Goal: Task Accomplishment & Management: Complete application form

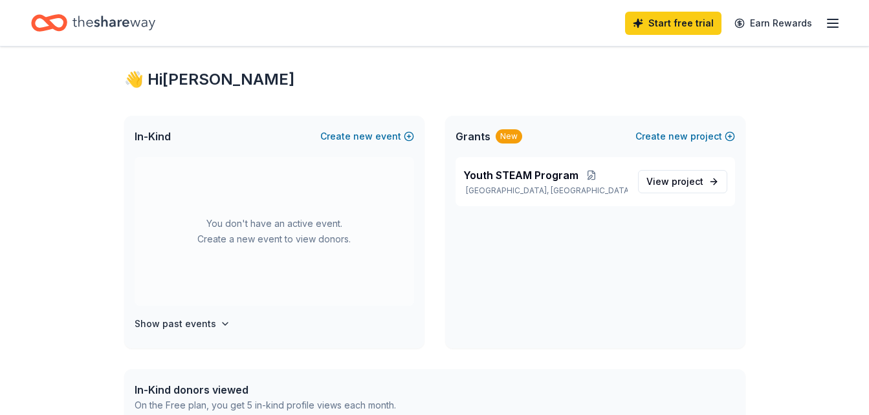
scroll to position [13, 0]
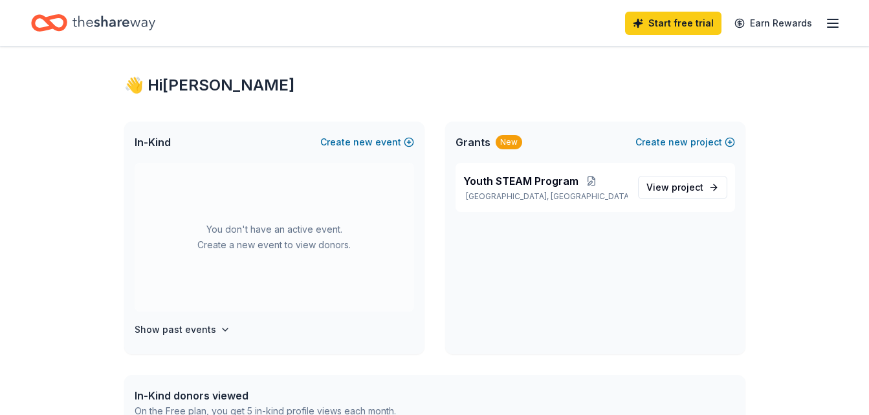
click at [833, 19] on line "button" at bounding box center [833, 19] width 10 height 0
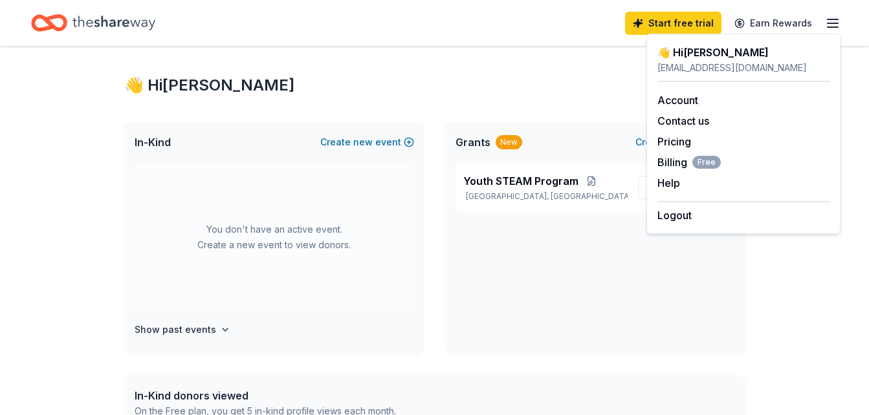
click at [731, 376] on div "In-Kind donors viewed On the Free plan, you get 5 in-kind profile views each mo…" at bounding box center [434, 403] width 621 height 57
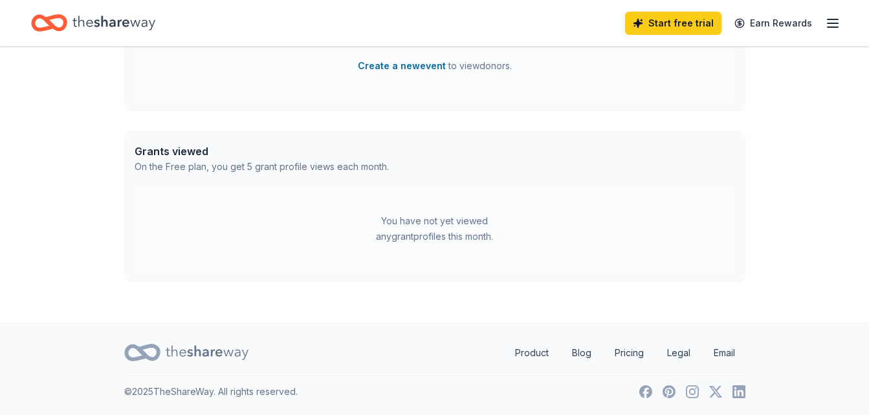
scroll to position [0, 0]
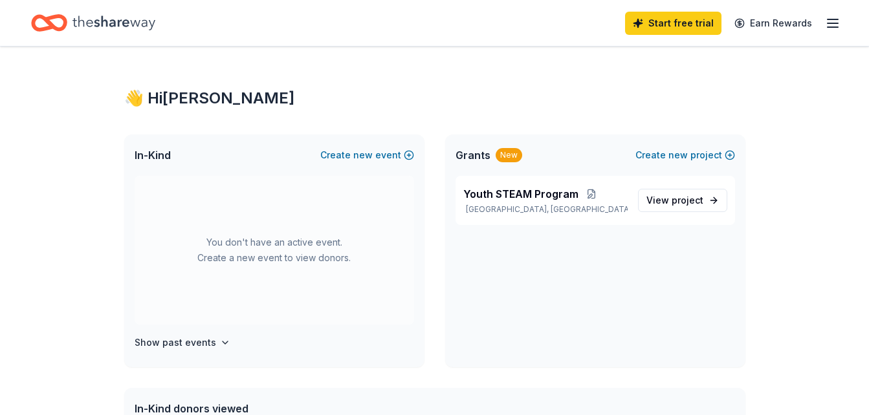
click at [99, 19] on icon "Home" at bounding box center [113, 23] width 83 height 27
click at [832, 25] on icon "button" at bounding box center [833, 24] width 16 height 16
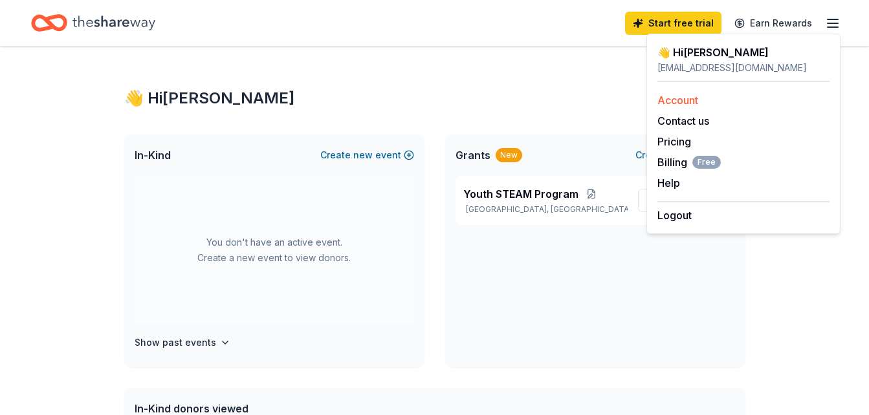
click at [678, 103] on link "Account" at bounding box center [677, 100] width 41 height 13
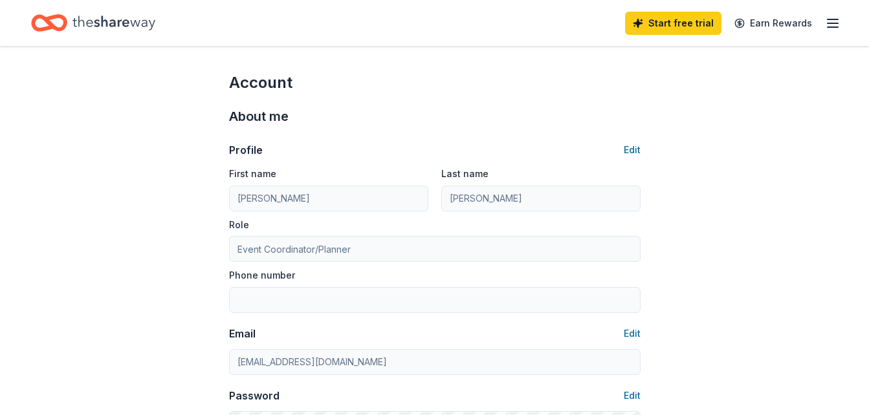
click at [833, 22] on icon "button" at bounding box center [833, 24] width 16 height 16
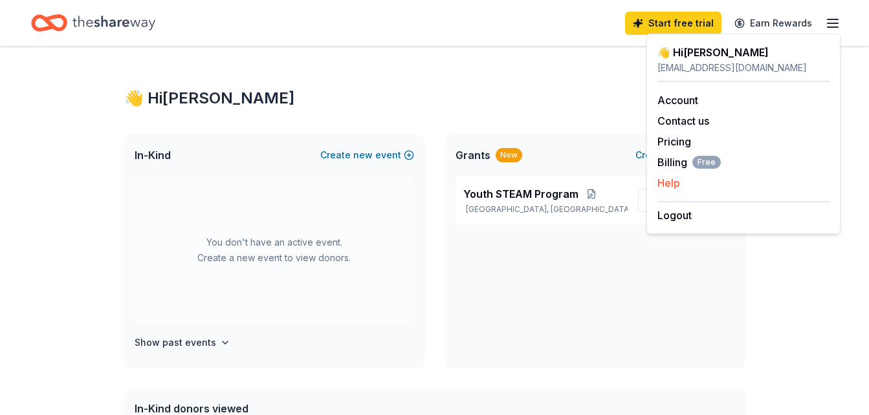
click at [810, 178] on div "Help" at bounding box center [743, 183] width 172 height 16
click at [347, 154] on button "Create new event" at bounding box center [367, 156] width 94 height 16
click at [380, 155] on button "Create new event" at bounding box center [367, 156] width 94 height 16
click at [408, 153] on button "Create new event" at bounding box center [367, 156] width 94 height 16
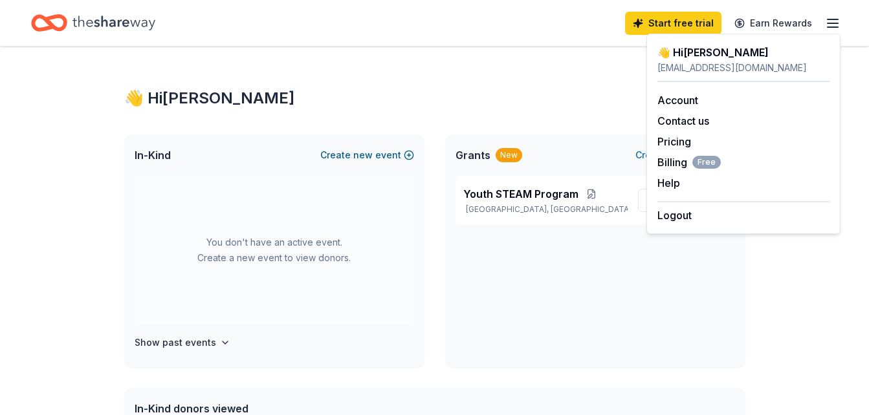
click at [408, 153] on button "Create new event" at bounding box center [367, 156] width 94 height 16
click at [421, 96] on div "👋 Hi Michelle" at bounding box center [434, 98] width 621 height 21
click at [380, 153] on button "Create new event" at bounding box center [367, 156] width 94 height 16
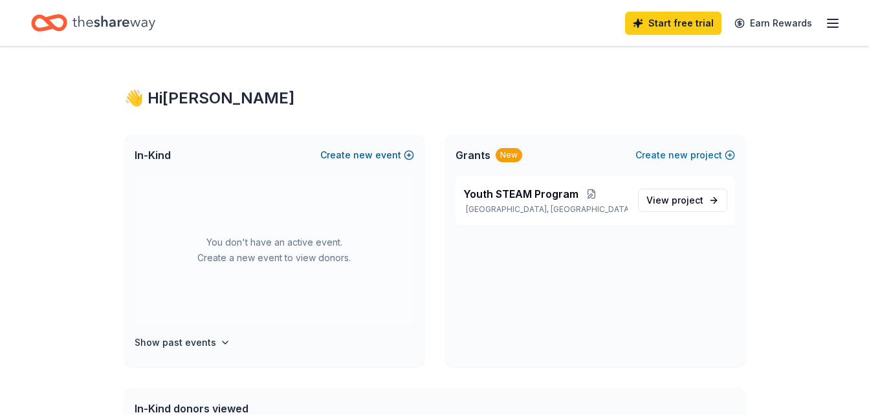
click at [411, 154] on button "Create new event" at bounding box center [367, 156] width 94 height 16
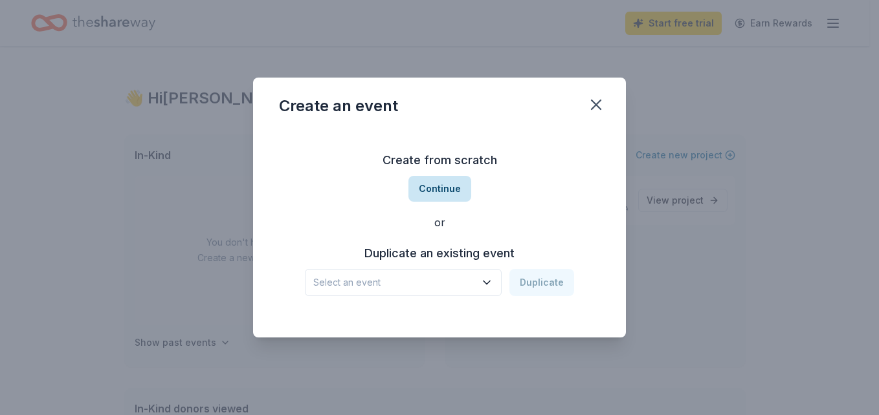
click at [431, 189] on button "Continue" at bounding box center [439, 189] width 63 height 26
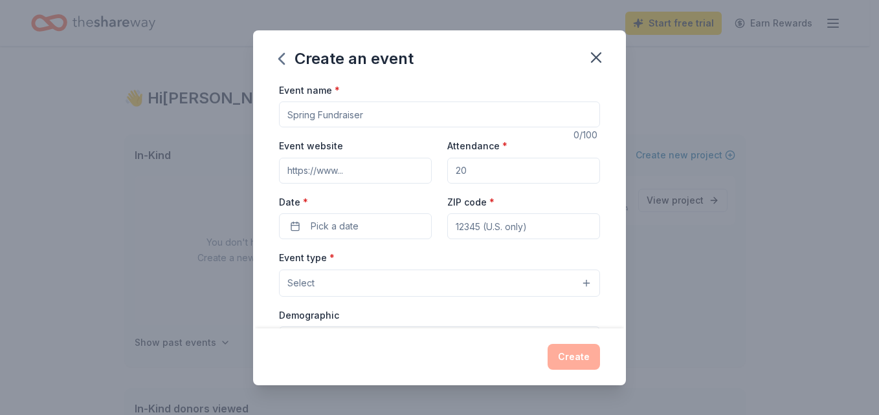
click at [377, 113] on input "Event name *" at bounding box center [439, 115] width 321 height 26
type input "C"
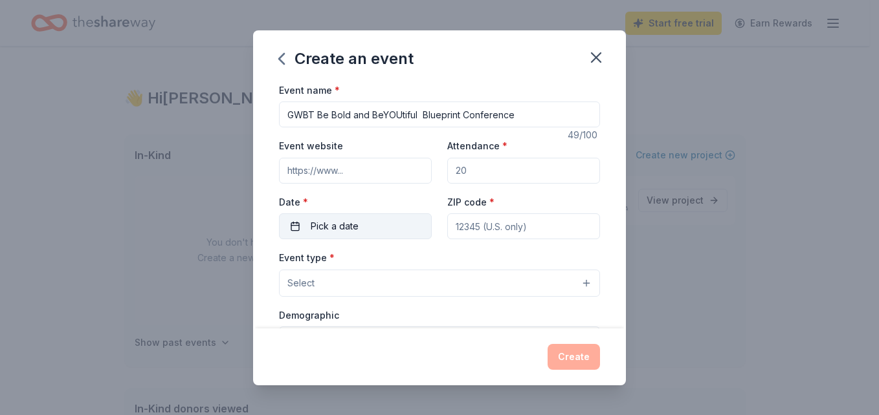
type input "GWBT Be Bold and BeYOUtiful Blueprint Conference"
click at [355, 223] on span "Pick a date" at bounding box center [335, 227] width 48 height 16
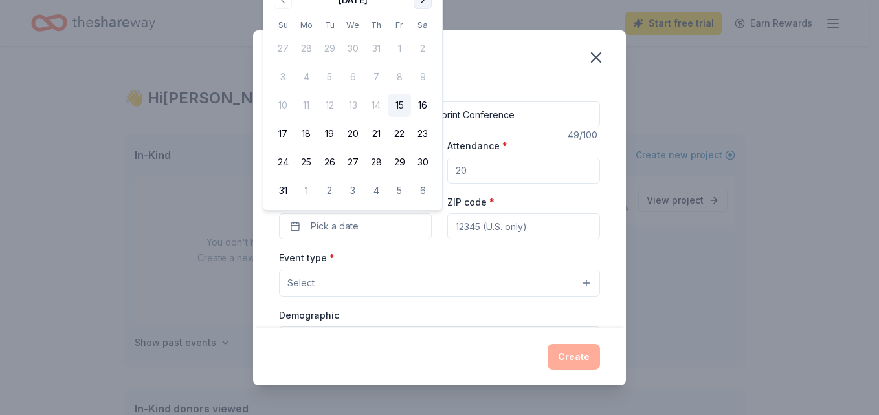
click at [422, 4] on button "Go to next month" at bounding box center [422, 0] width 18 height 18
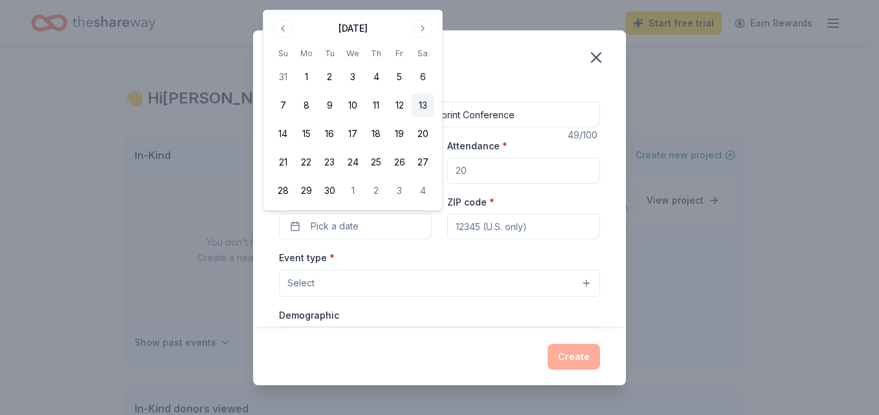
click at [424, 107] on button "13" at bounding box center [422, 105] width 23 height 23
click at [526, 229] on input "ZIP code *" at bounding box center [523, 227] width 153 height 26
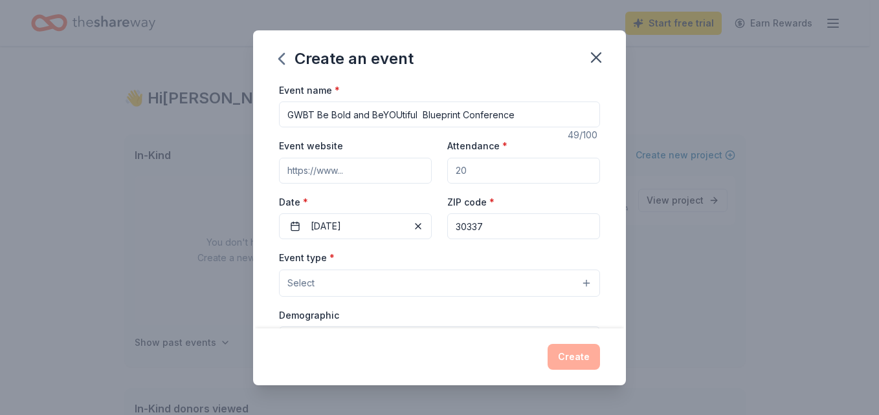
type input "30337"
click at [576, 284] on button "Select" at bounding box center [439, 283] width 321 height 27
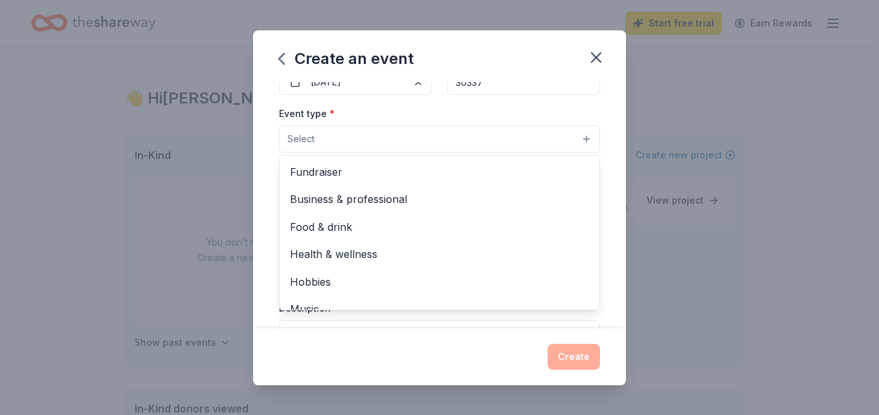
scroll to position [159, 0]
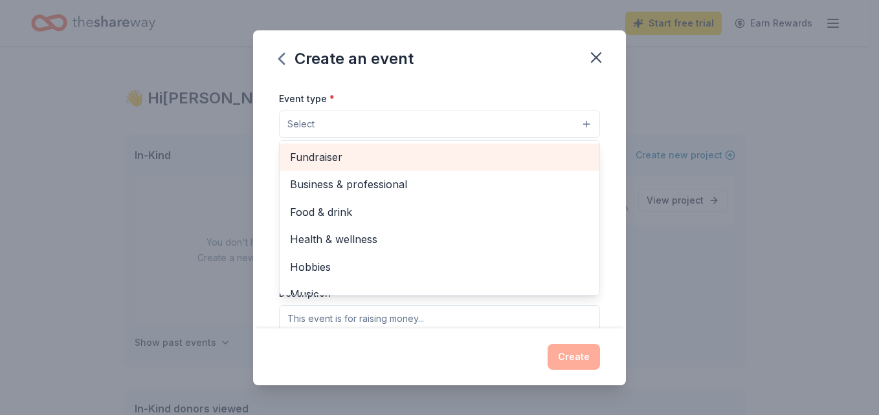
click at [324, 153] on span "Fundraiser" at bounding box center [439, 157] width 299 height 17
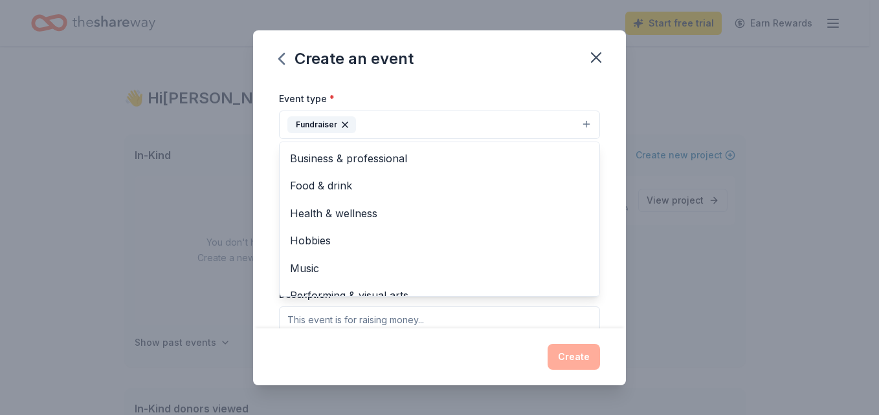
click at [615, 277] on div "Event name * GWBT Be Bold and BeYOUtiful Blueprint Conference 49 /100 Event web…" at bounding box center [439, 205] width 373 height 247
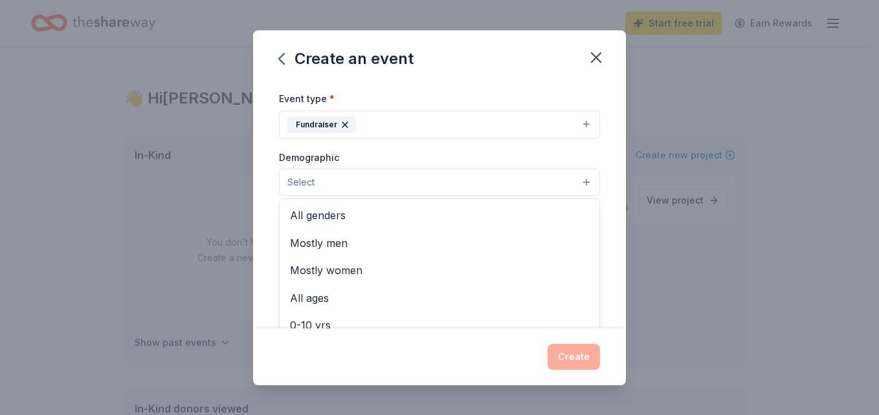
click at [575, 182] on button "Select" at bounding box center [439, 182] width 321 height 27
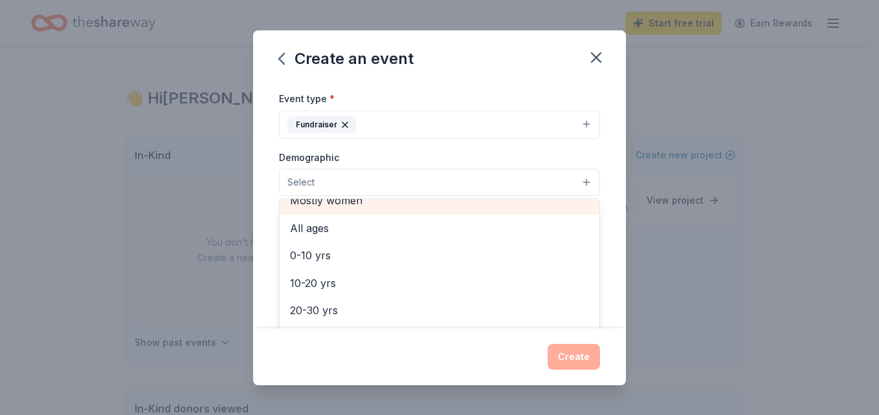
scroll to position [58, 0]
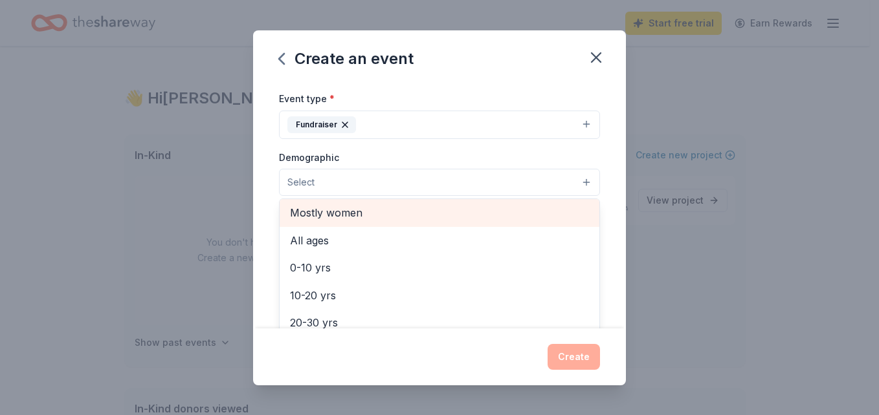
click at [366, 201] on div "Mostly women" at bounding box center [440, 212] width 320 height 27
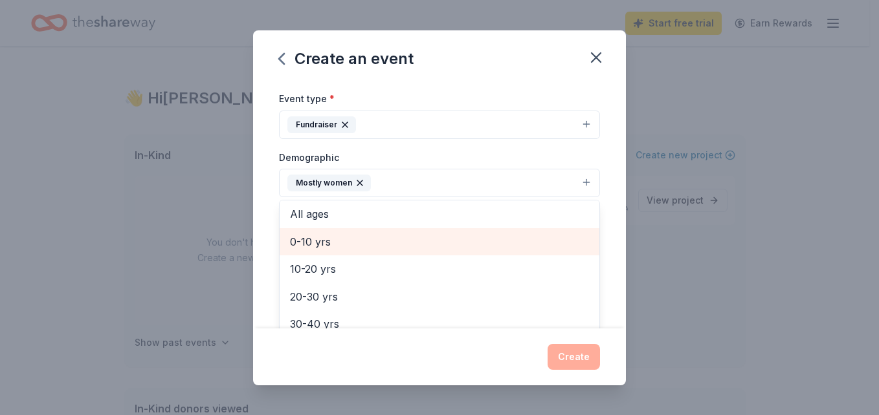
click at [324, 246] on span "0-10 yrs" at bounding box center [439, 242] width 299 height 17
click at [324, 246] on span "10-20 yrs" at bounding box center [439, 242] width 299 height 17
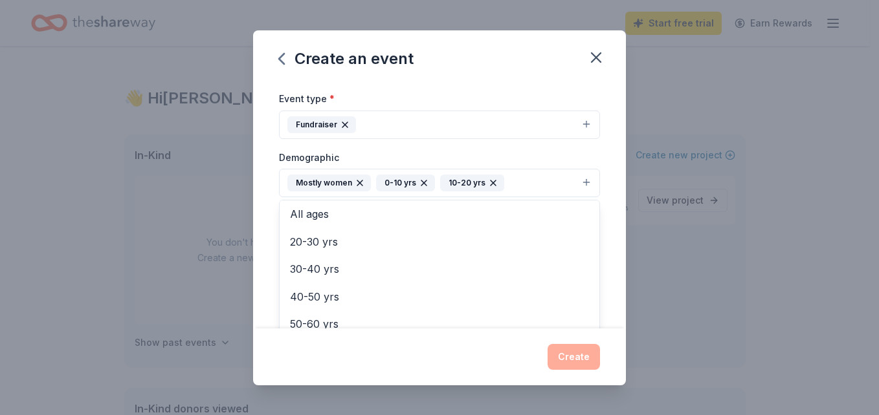
click at [604, 219] on div "Event name * GWBT Be Bold and BeYOUtiful Blueprint Conference 49 /100 Event web…" at bounding box center [439, 205] width 373 height 247
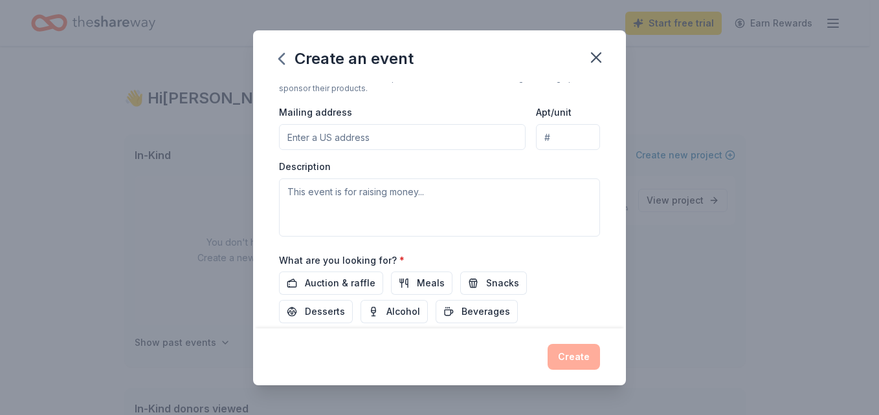
scroll to position [291, 0]
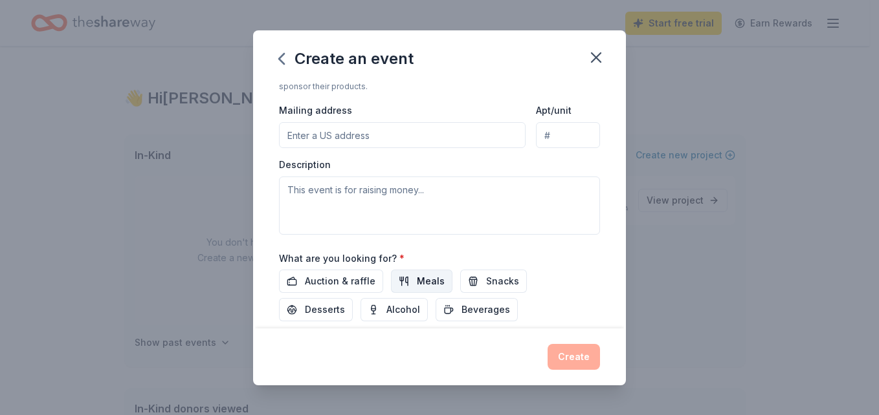
click at [420, 281] on span "Meals" at bounding box center [431, 282] width 28 height 16
click at [499, 281] on span "Snacks" at bounding box center [502, 282] width 33 height 16
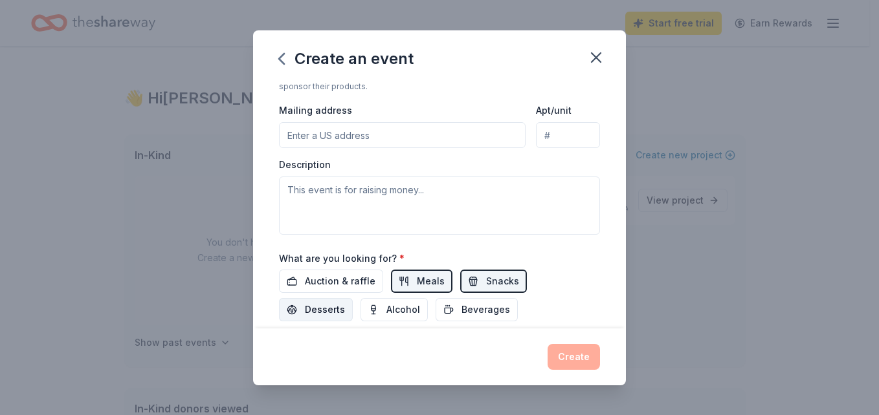
click at [335, 311] on span "Desserts" at bounding box center [325, 310] width 40 height 16
click at [395, 306] on span "Alcohol" at bounding box center [403, 310] width 34 height 16
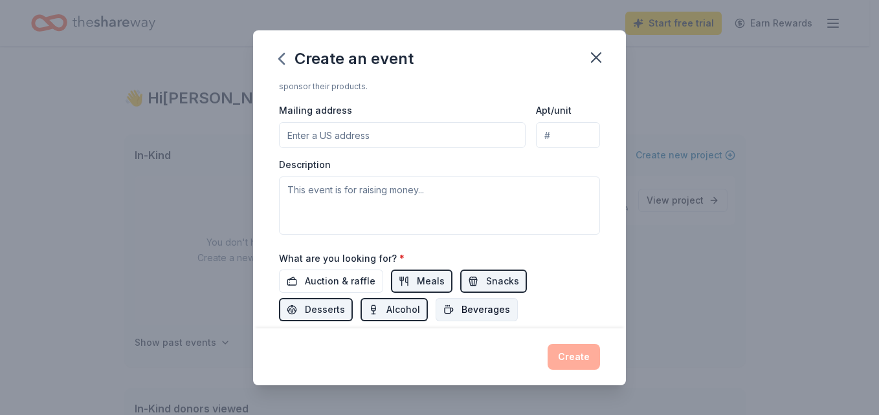
click at [470, 305] on span "Beverages" at bounding box center [485, 310] width 49 height 16
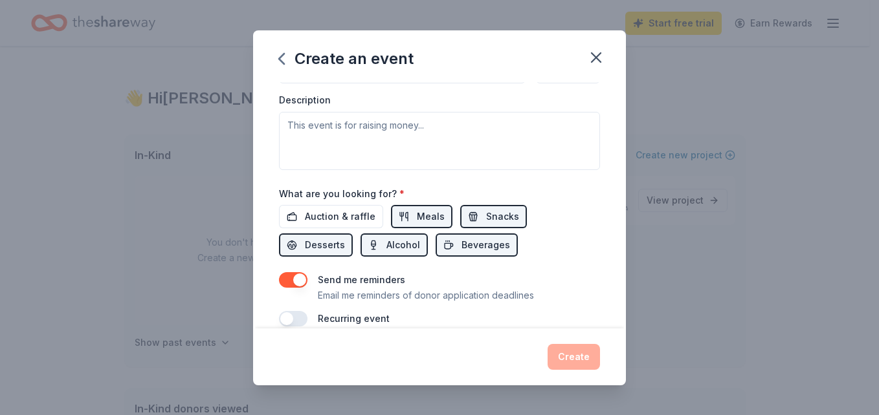
scroll to position [374, 0]
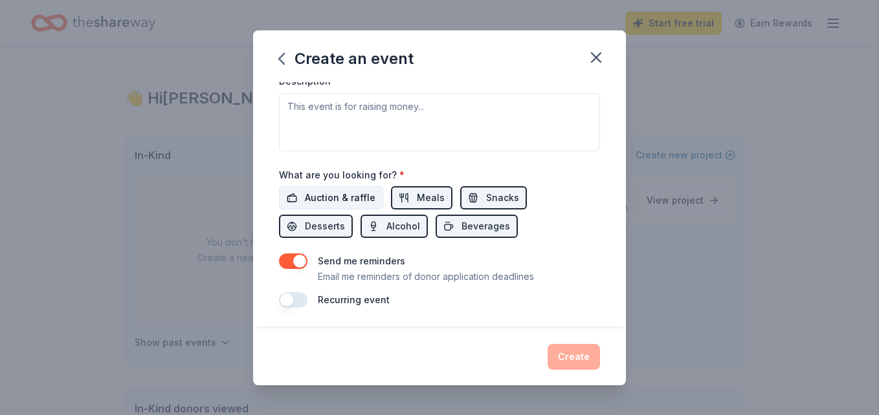
click at [315, 194] on span "Auction & raffle" at bounding box center [340, 198] width 71 height 16
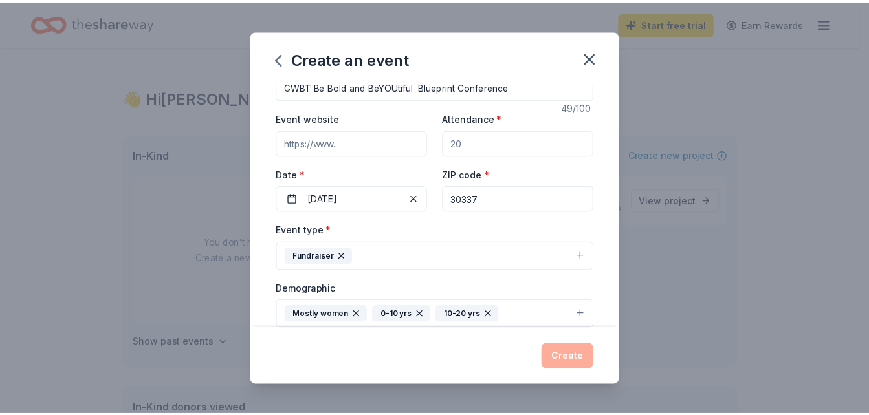
scroll to position [0, 0]
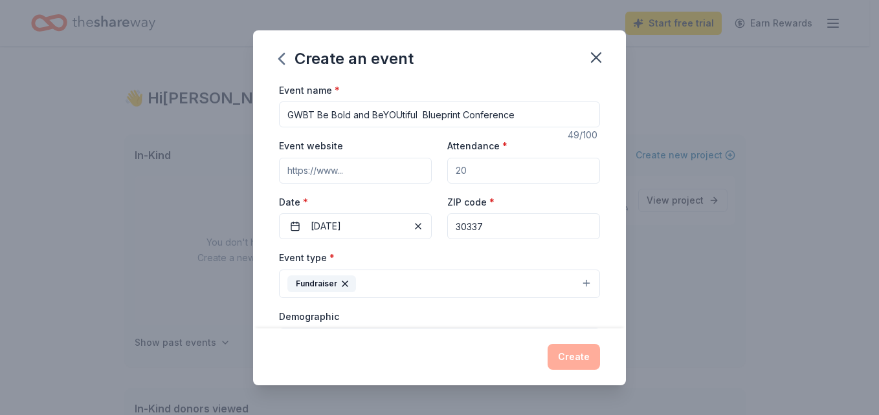
click at [461, 176] on input "Attendance *" at bounding box center [523, 171] width 153 height 26
click at [464, 174] on input "Attendance *" at bounding box center [523, 171] width 153 height 26
type input "100"
click at [571, 358] on button "Create" at bounding box center [573, 357] width 52 height 26
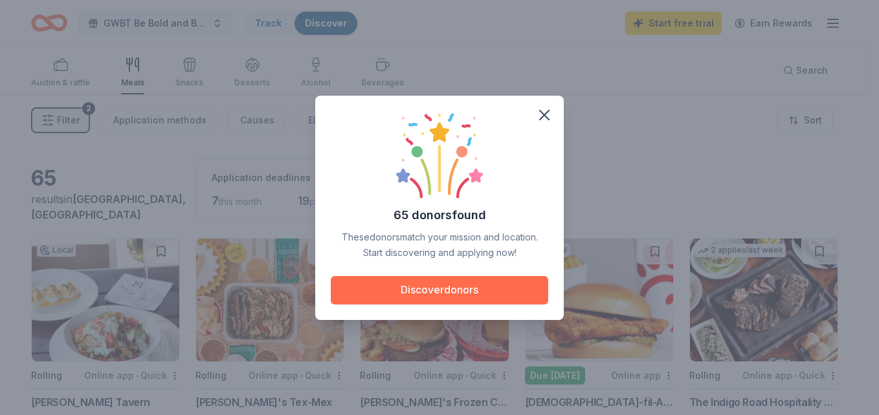
click at [421, 286] on button "Discover donors" at bounding box center [439, 290] width 217 height 28
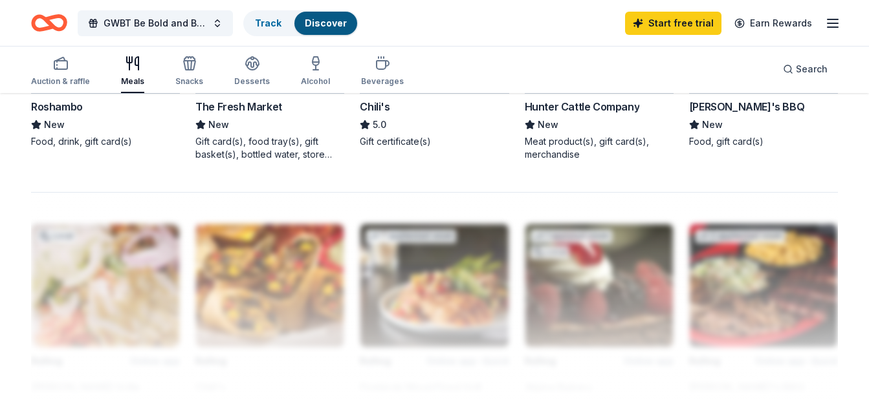
scroll to position [749, 0]
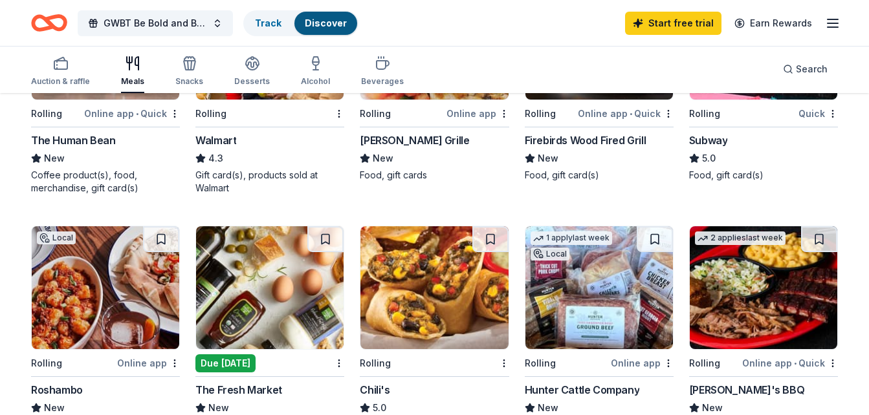
click at [259, 291] on img at bounding box center [270, 287] width 148 height 123
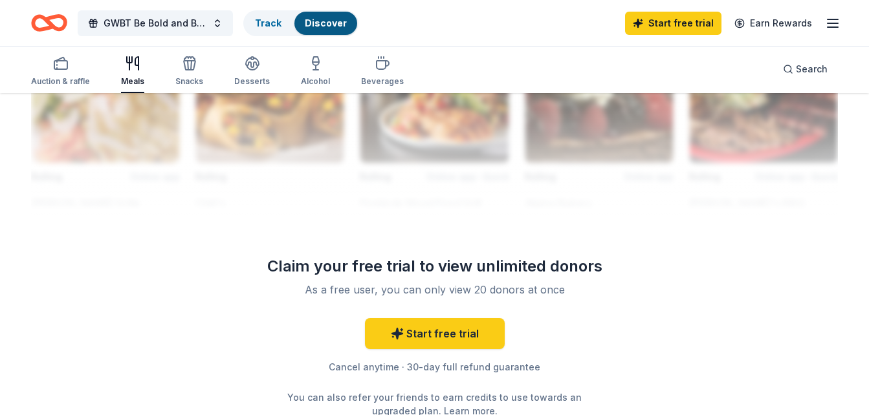
scroll to position [1220, 0]
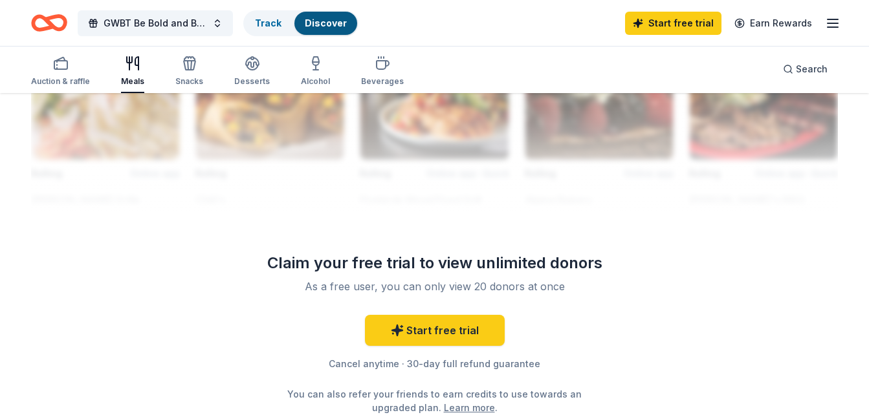
click at [834, 25] on icon "button" at bounding box center [833, 24] width 16 height 16
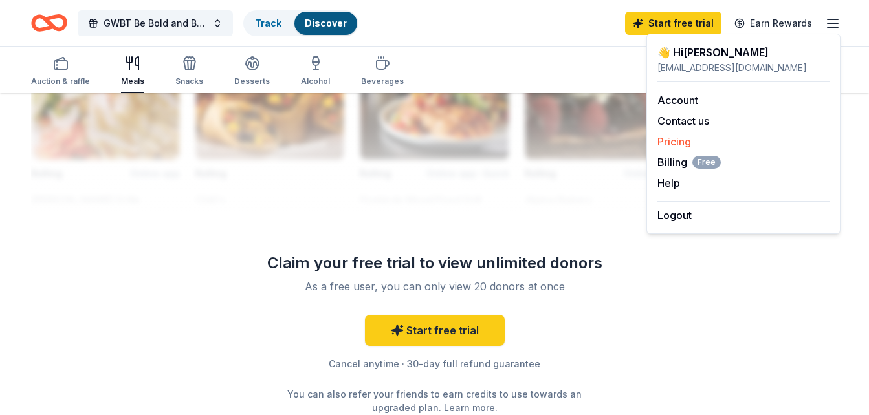
click at [680, 138] on link "Pricing" at bounding box center [674, 141] width 34 height 13
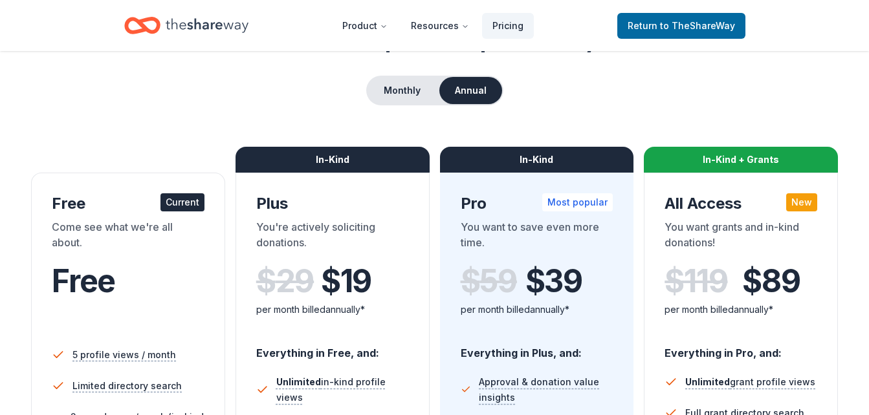
scroll to position [84, 0]
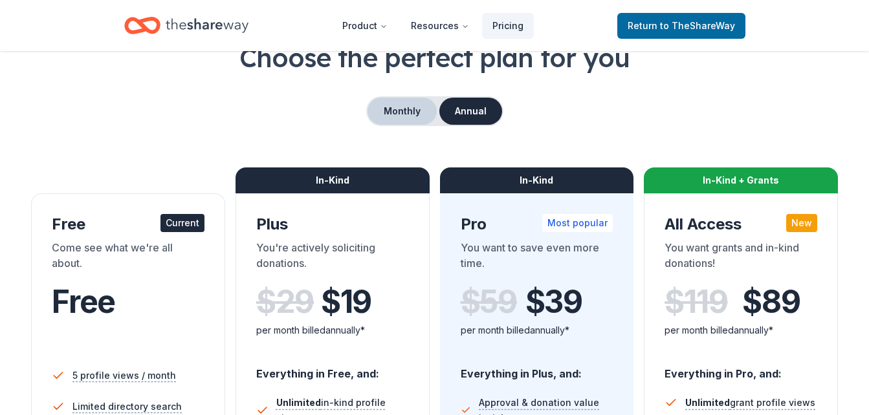
click at [404, 114] on button "Monthly" at bounding box center [402, 111] width 69 height 27
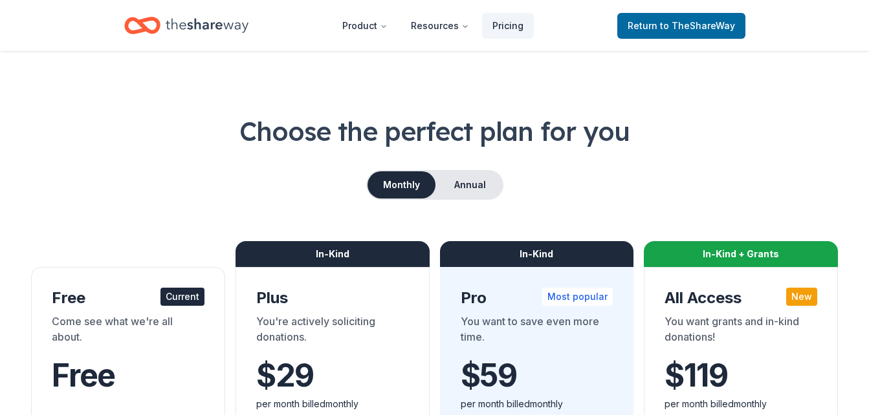
scroll to position [0, 0]
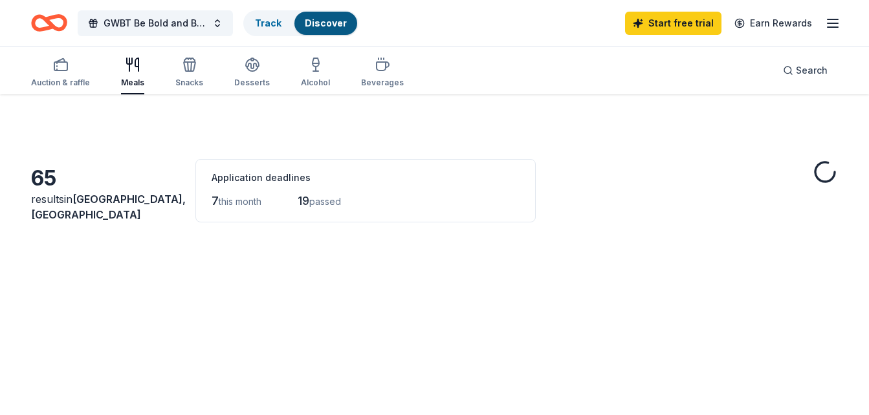
scroll to position [1220, 0]
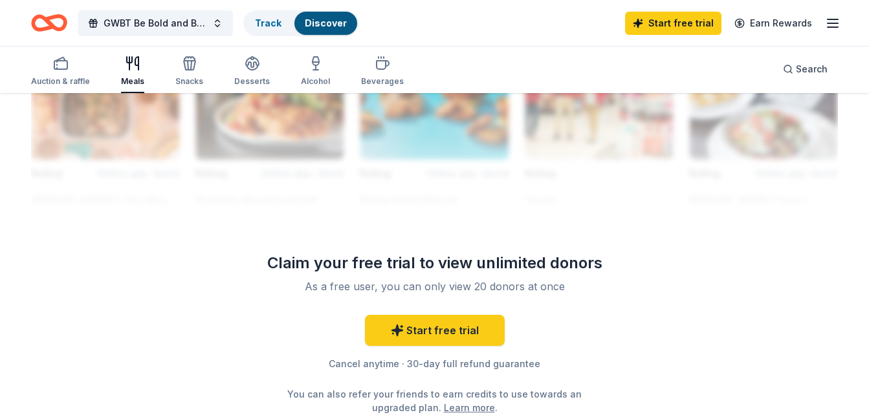
click at [674, 99] on div at bounding box center [434, 108] width 807 height 207
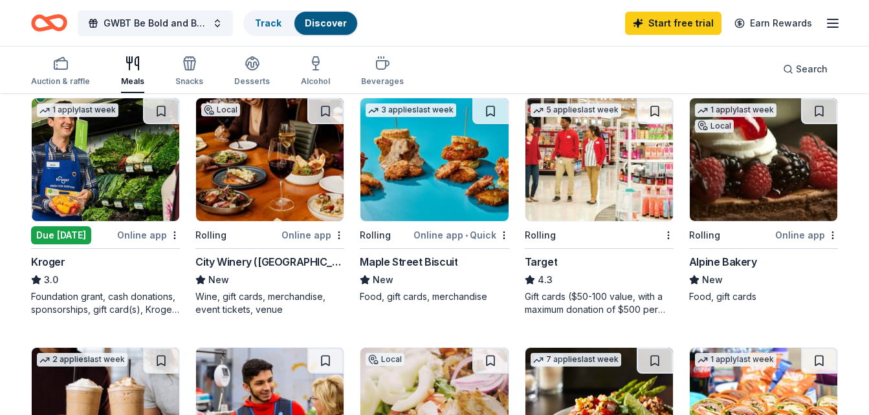
scroll to position [369, 0]
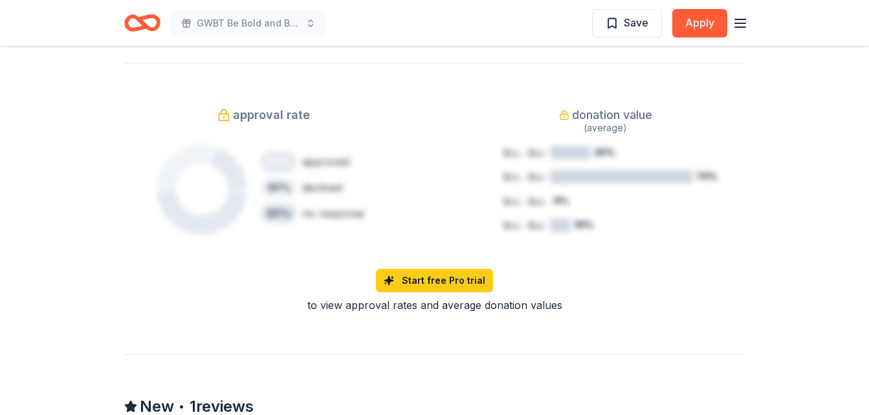
scroll to position [952, 0]
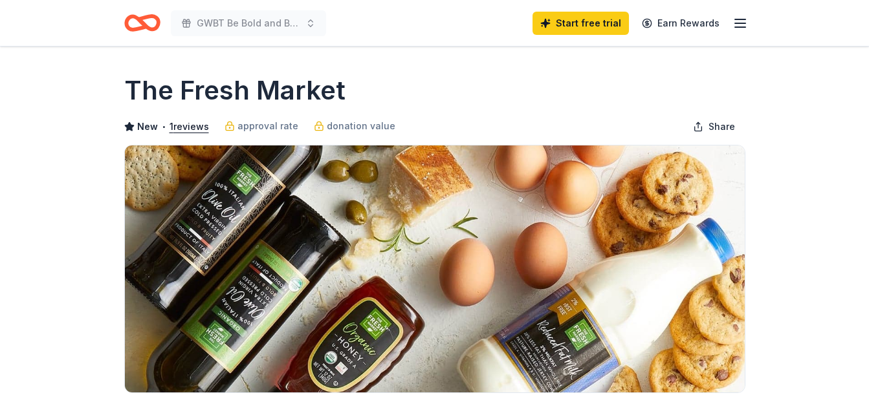
scroll to position [952, 0]
